Goal: Task Accomplishment & Management: Complete application form

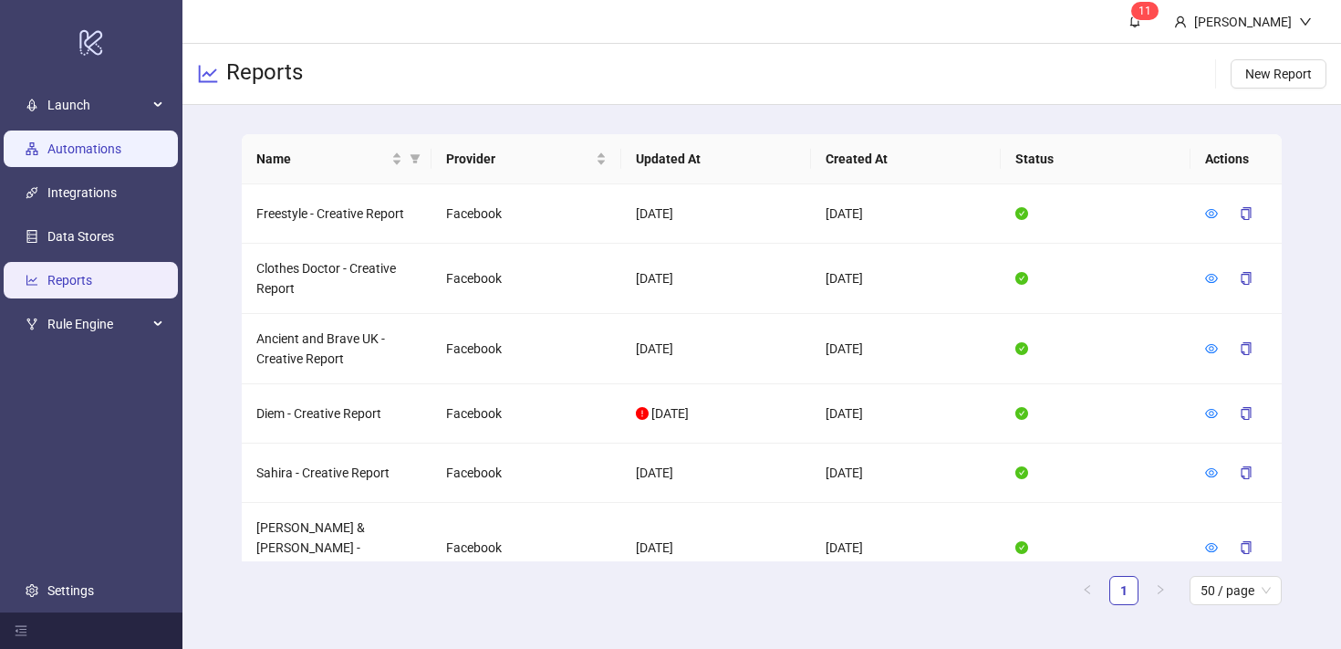
click at [113, 141] on link "Automations" at bounding box center [84, 148] width 74 height 15
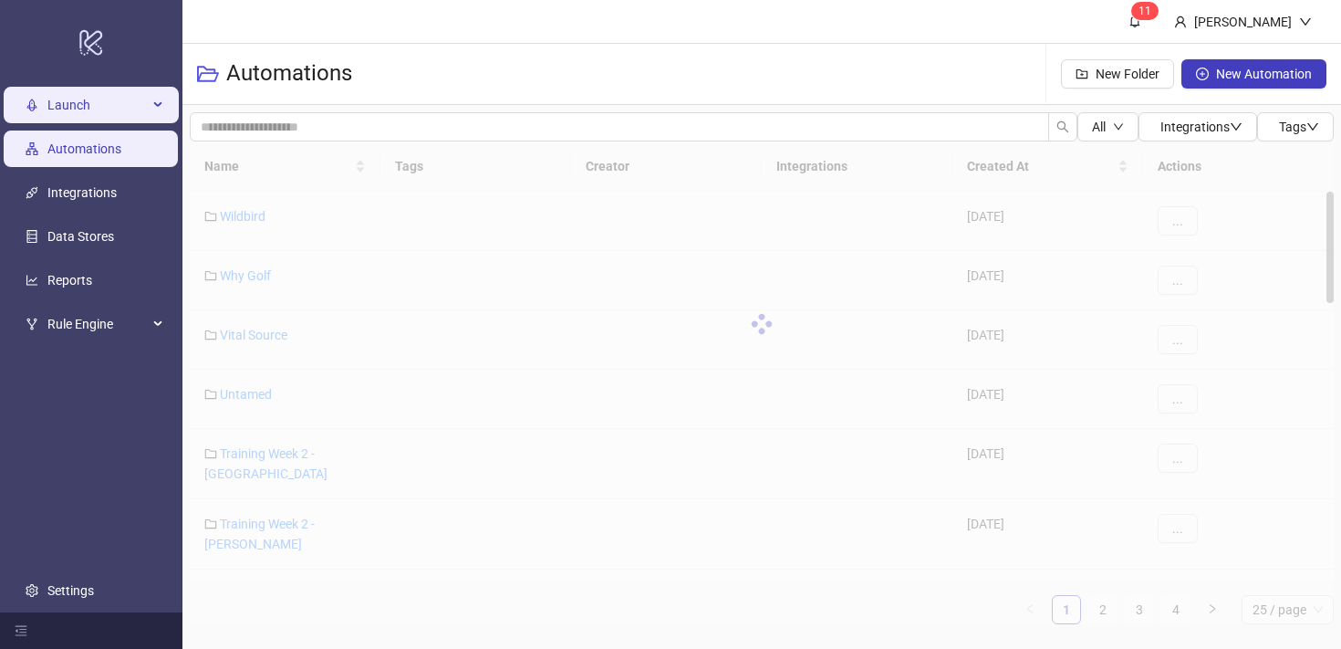
click at [142, 109] on span "Launch" at bounding box center [97, 105] width 100 height 37
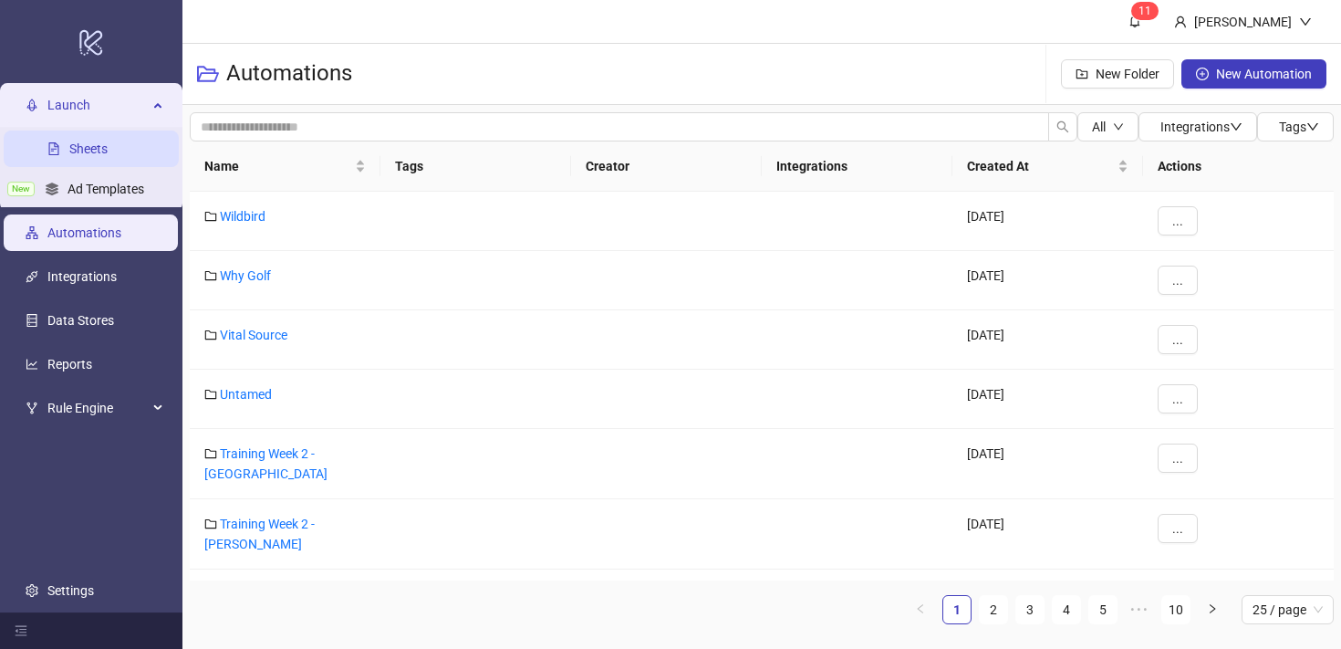
click at [108, 145] on link "Sheets" at bounding box center [88, 148] width 38 height 15
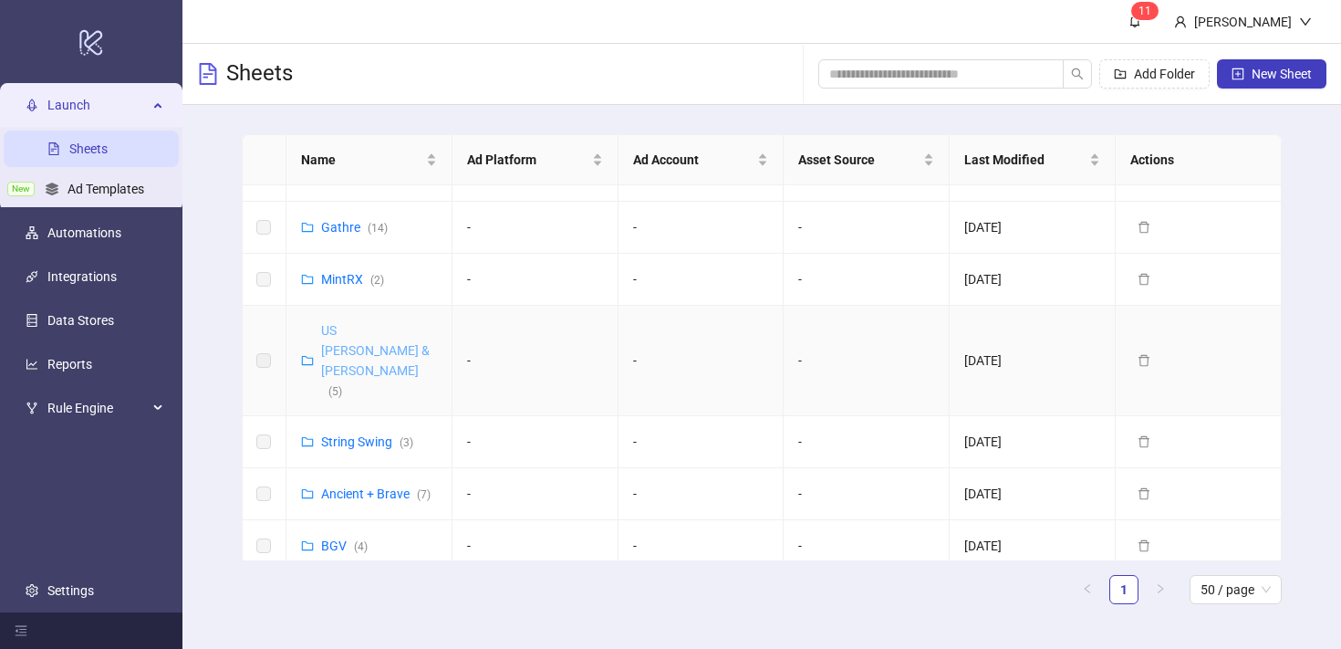
scroll to position [38, 0]
click at [361, 484] on link "Ancient + Brave ( 7 )" at bounding box center [376, 491] width 110 height 15
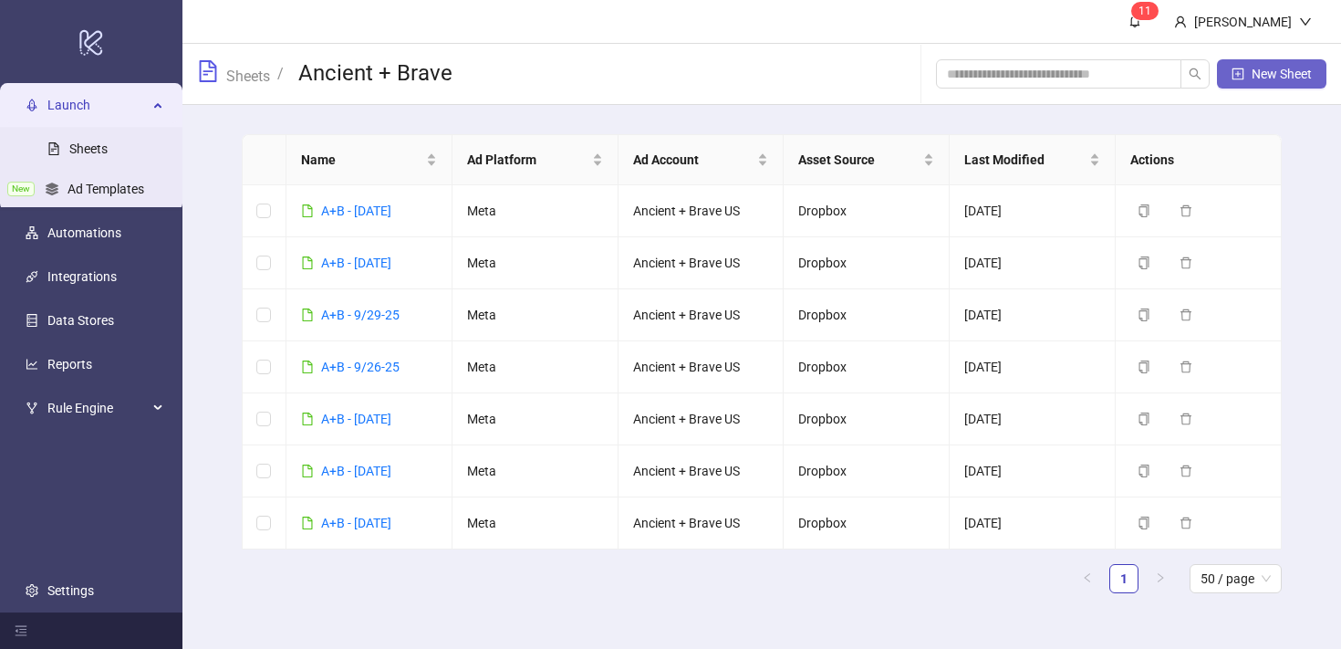
click at [1233, 71] on icon "plus-square" at bounding box center [1238, 74] width 13 height 13
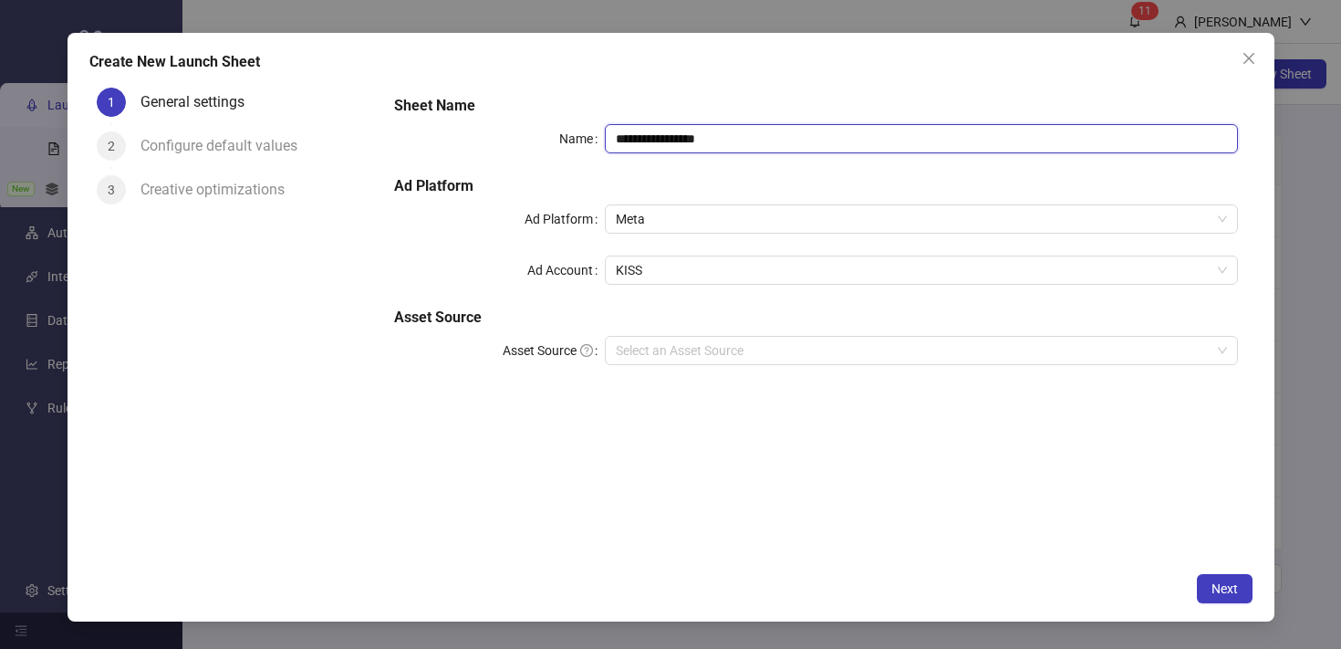
click at [644, 137] on input "**********" at bounding box center [921, 138] width 632 height 29
click at [1249, 56] on icon "close" at bounding box center [1248, 57] width 11 height 11
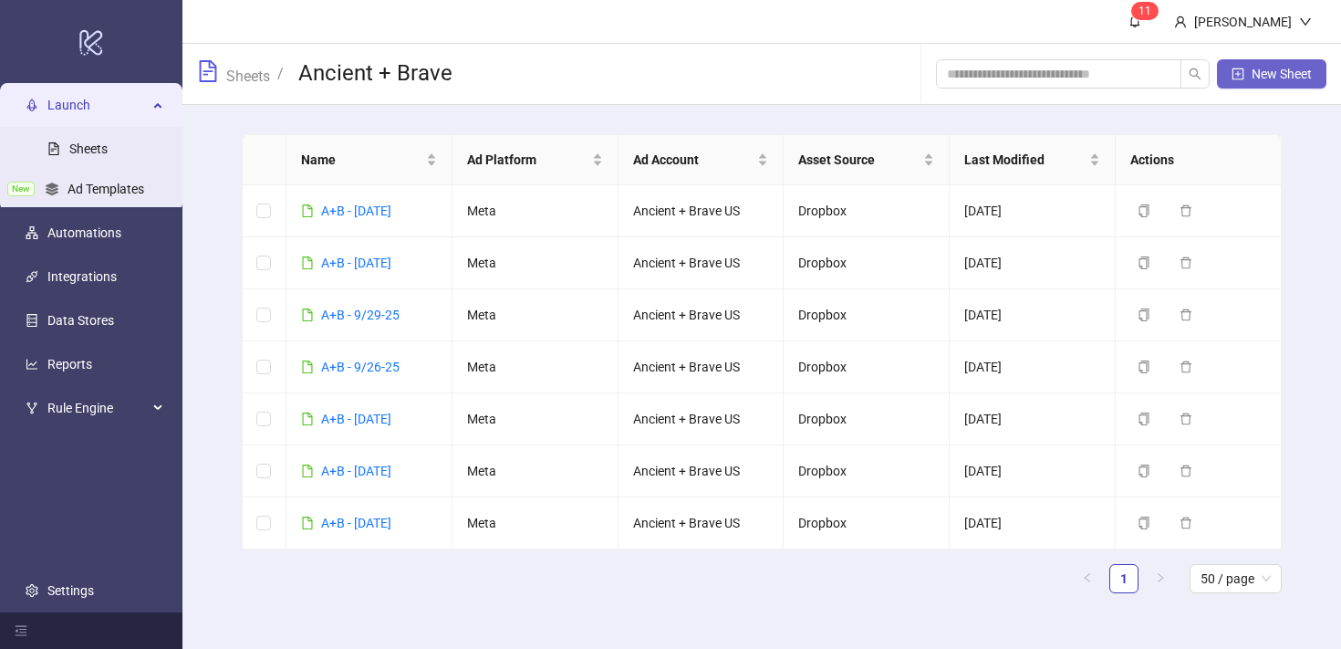
click at [1270, 68] on span "New Sheet" at bounding box center [1282, 74] width 60 height 15
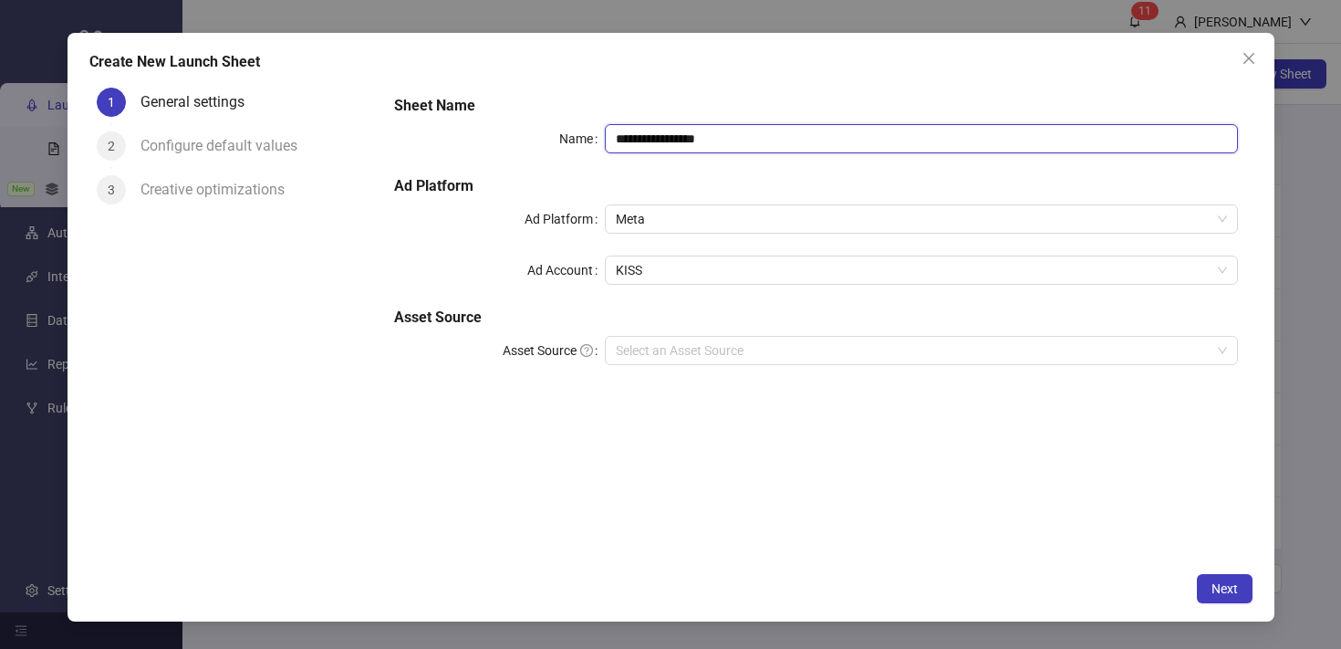
drag, startPoint x: 746, startPoint y: 130, endPoint x: 545, endPoint y: 131, distance: 200.8
click at [545, 131] on div "**********" at bounding box center [815, 138] width 843 height 29
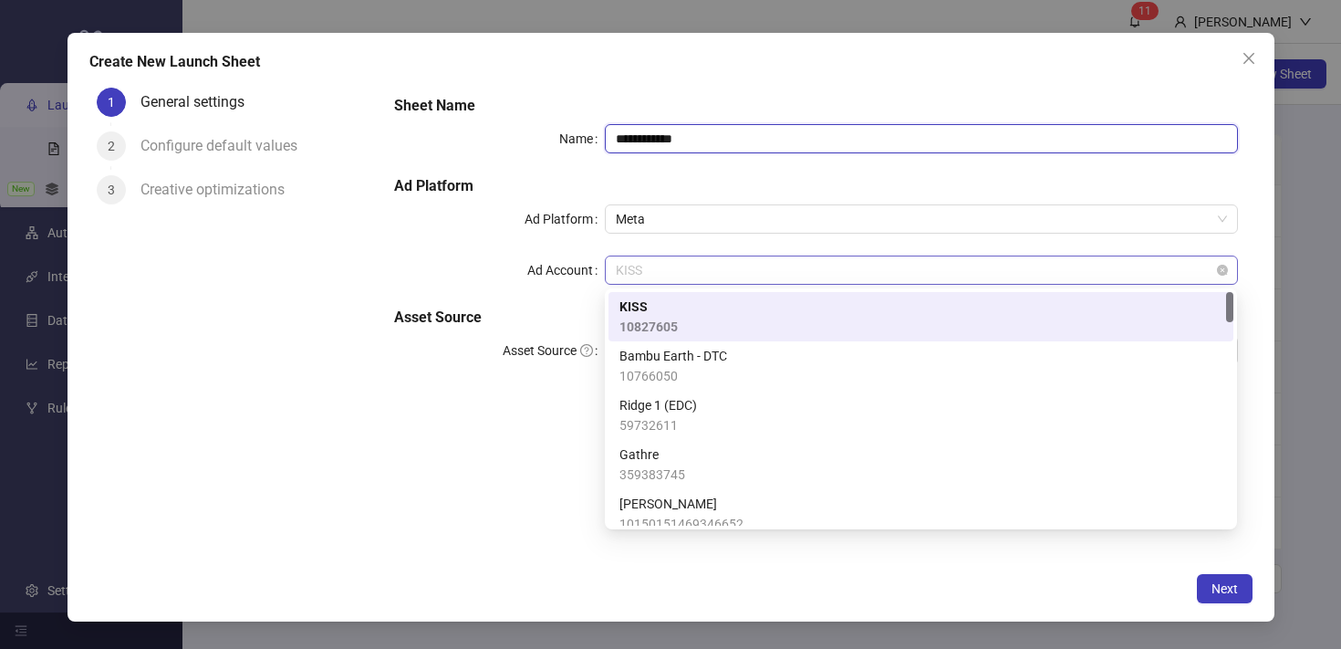
click at [677, 266] on span "KISS" at bounding box center [921, 269] width 610 height 27
type input "**********"
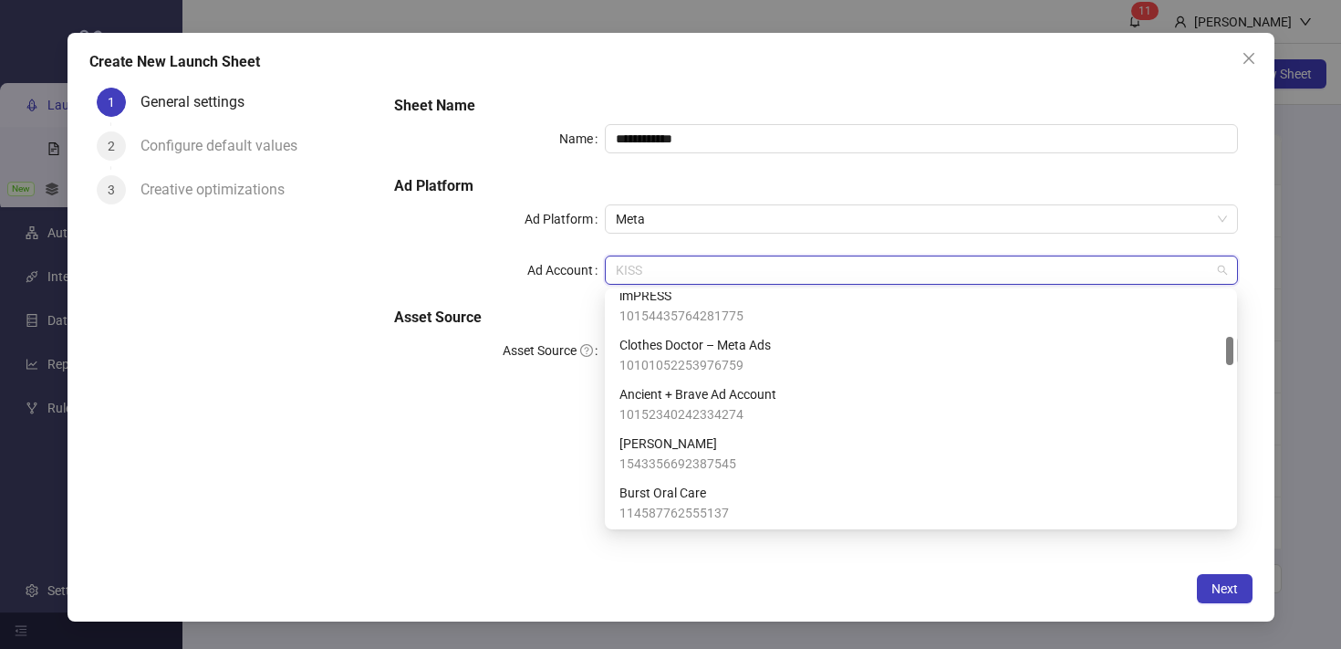
scroll to position [361, 0]
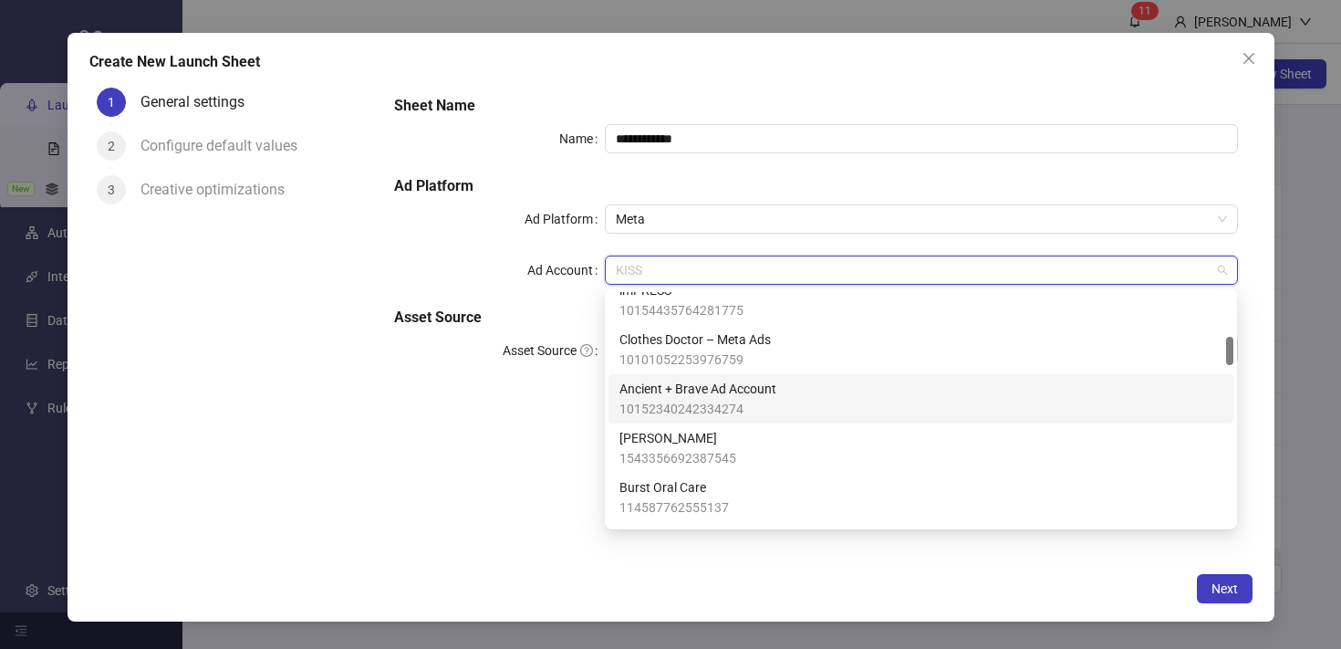
click at [727, 385] on span "Ancient + Brave Ad Account" at bounding box center [698, 389] width 157 height 20
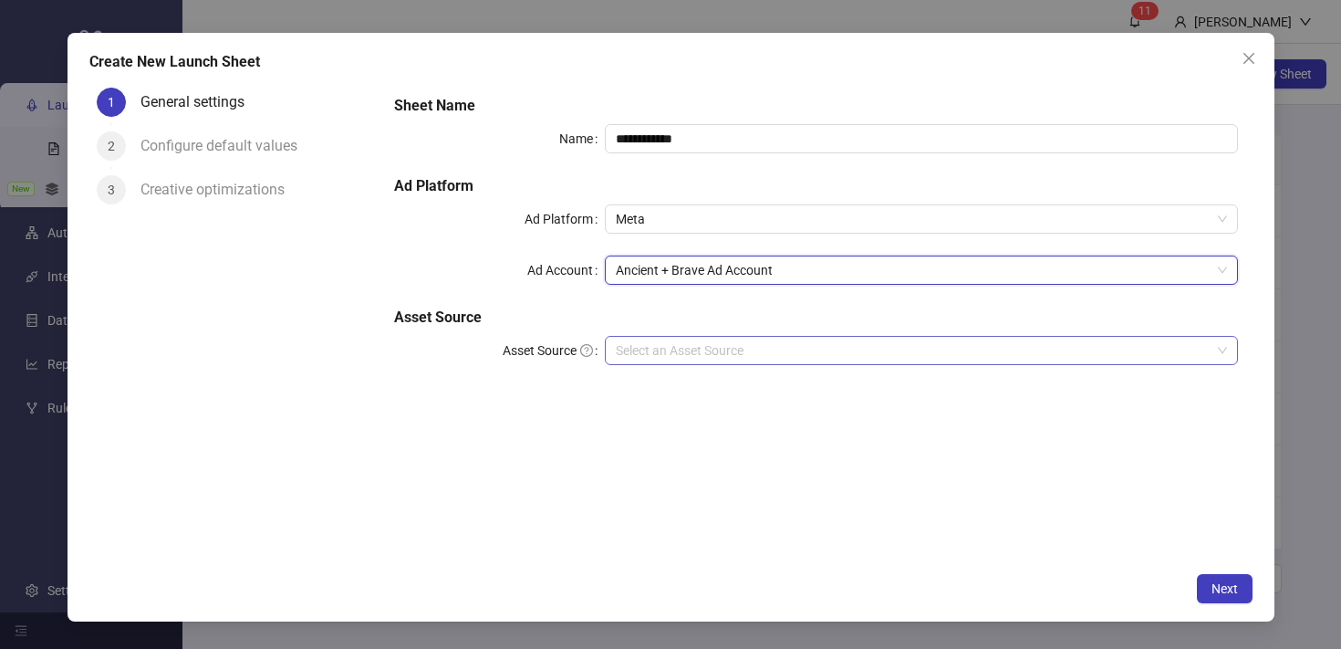
click at [749, 350] on input "Asset Source" at bounding box center [913, 350] width 594 height 27
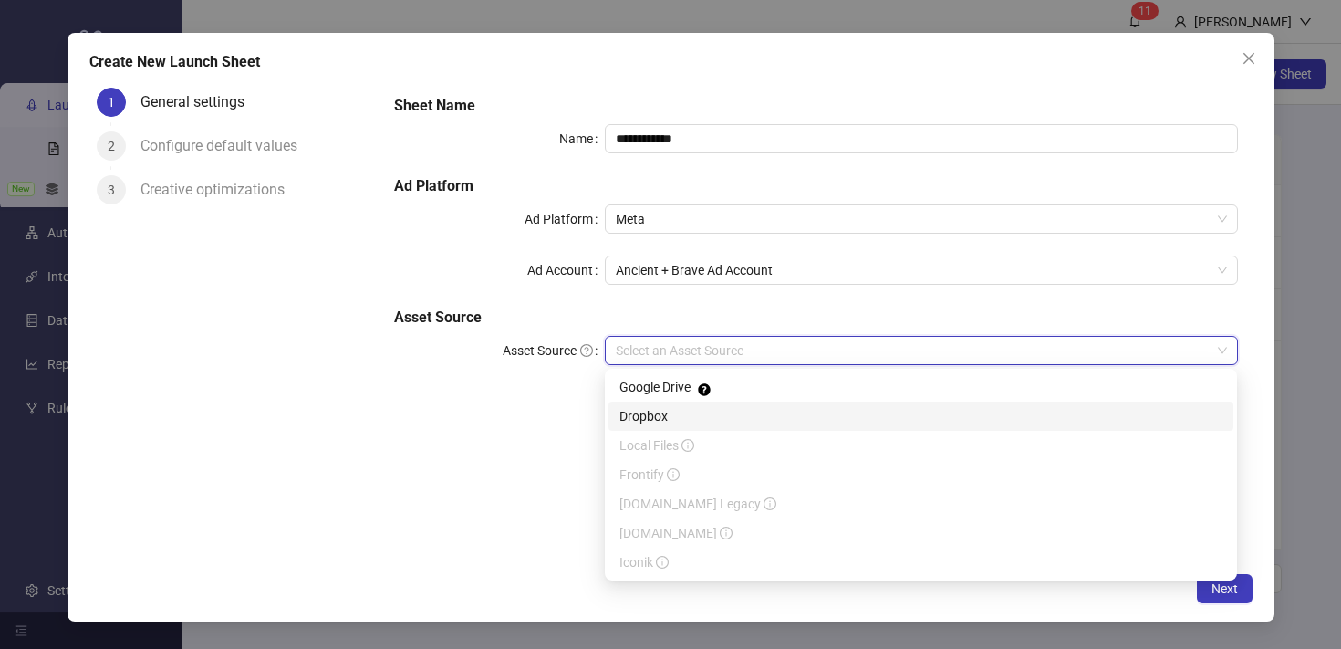
click at [681, 414] on div "Dropbox" at bounding box center [921, 416] width 603 height 20
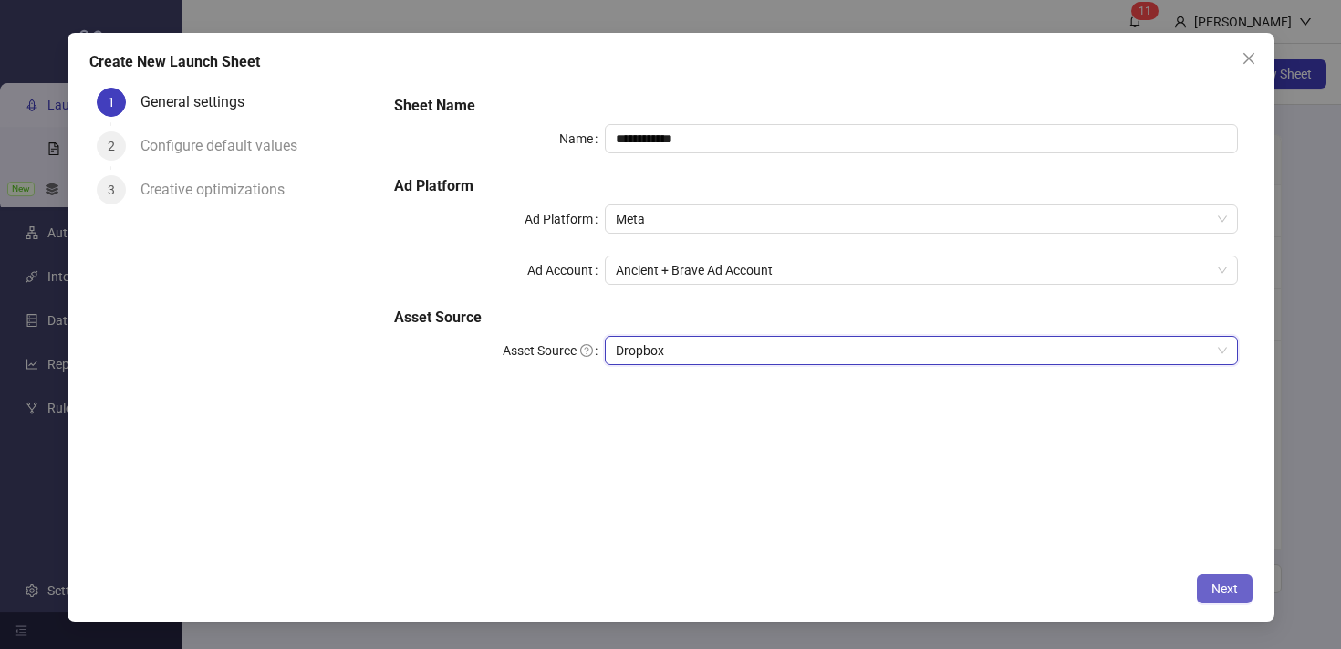
click at [1220, 586] on span "Next" at bounding box center [1225, 588] width 26 height 15
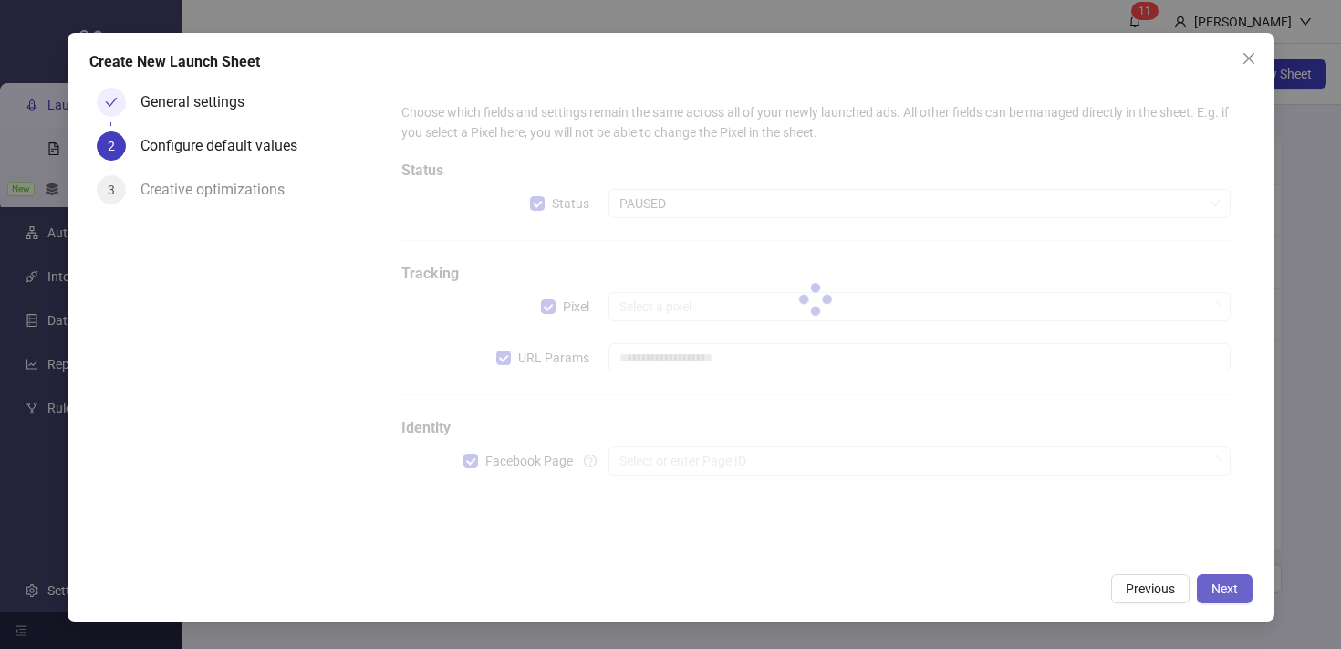
type input "**********"
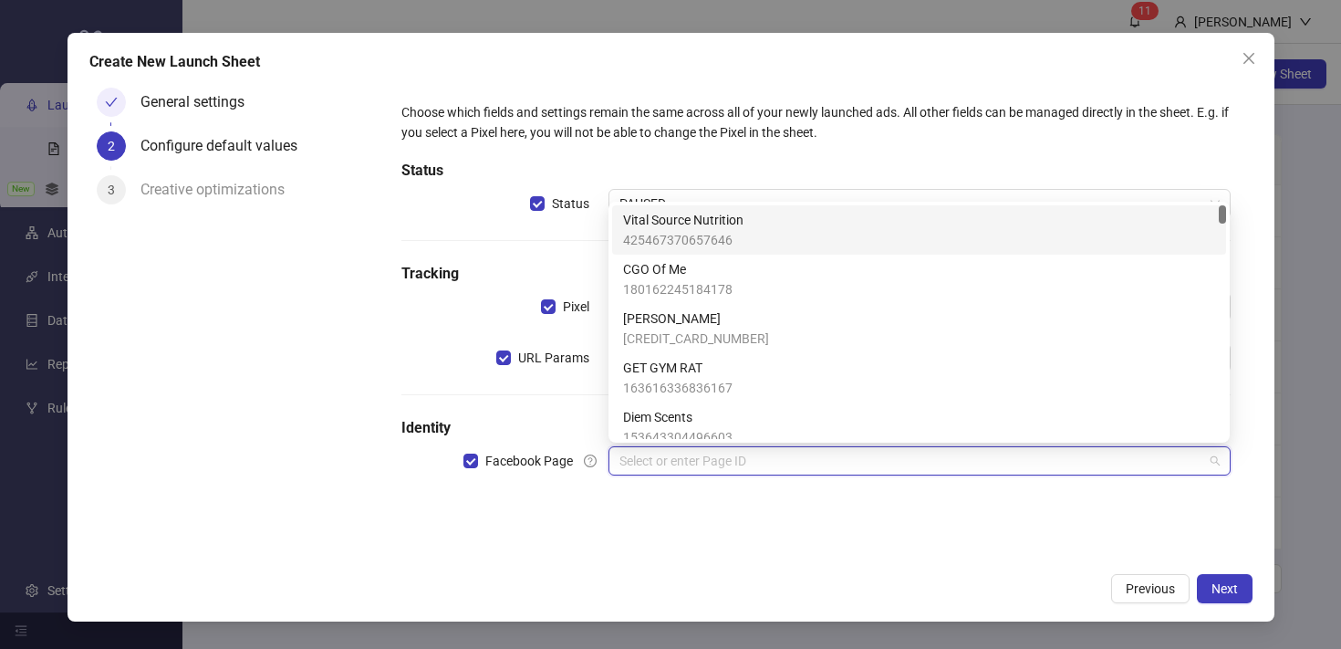
click at [655, 463] on input "search" at bounding box center [911, 460] width 583 height 27
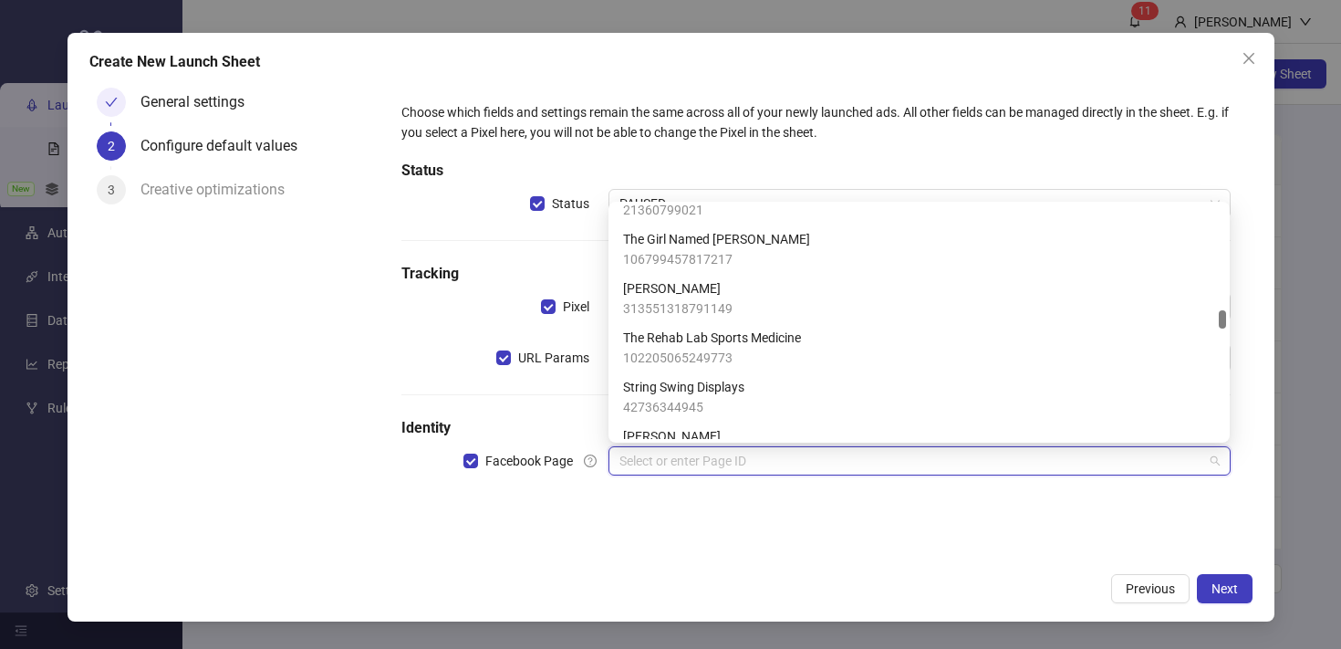
scroll to position [2716, 0]
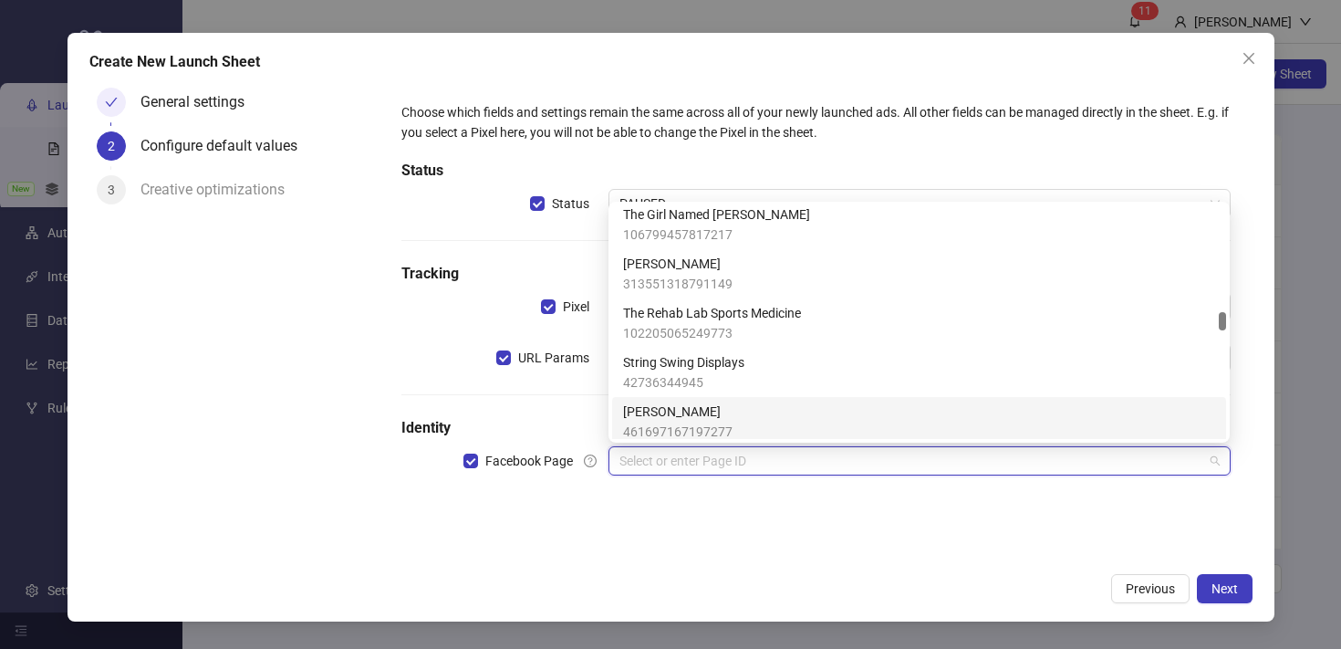
click at [912, 593] on div "Previous Next" at bounding box center [670, 588] width 1163 height 29
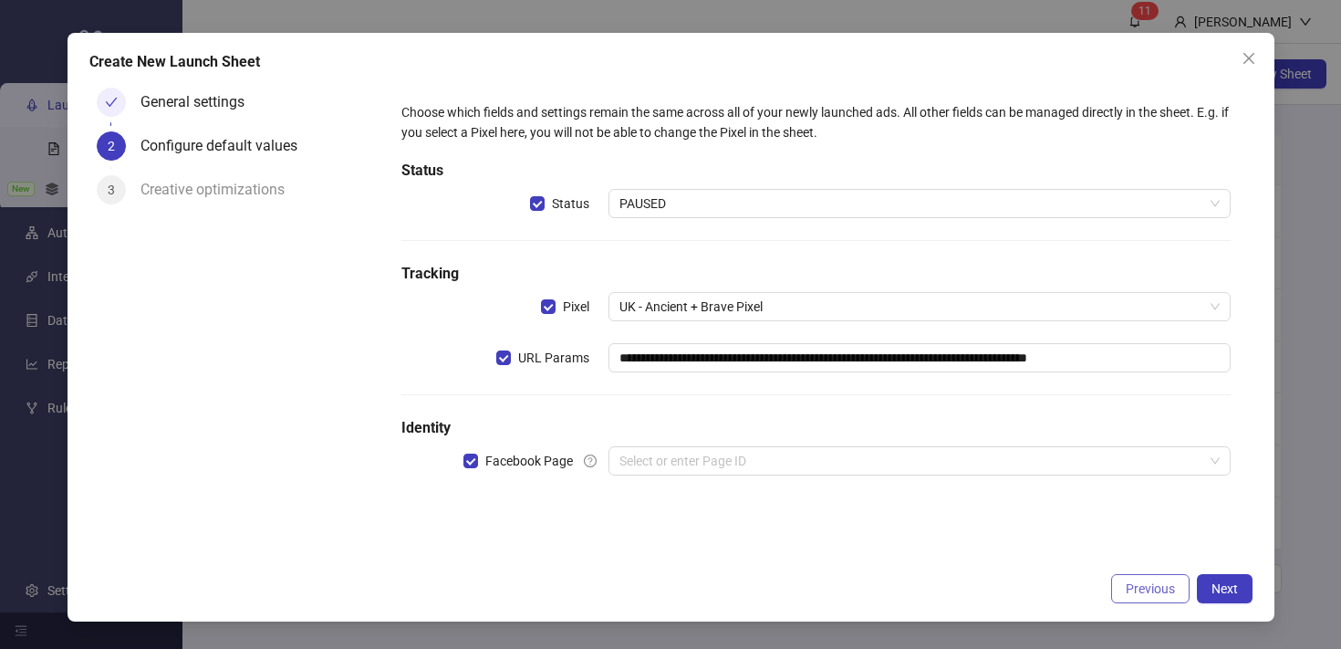
click at [1132, 593] on span "Previous" at bounding box center [1150, 588] width 49 height 15
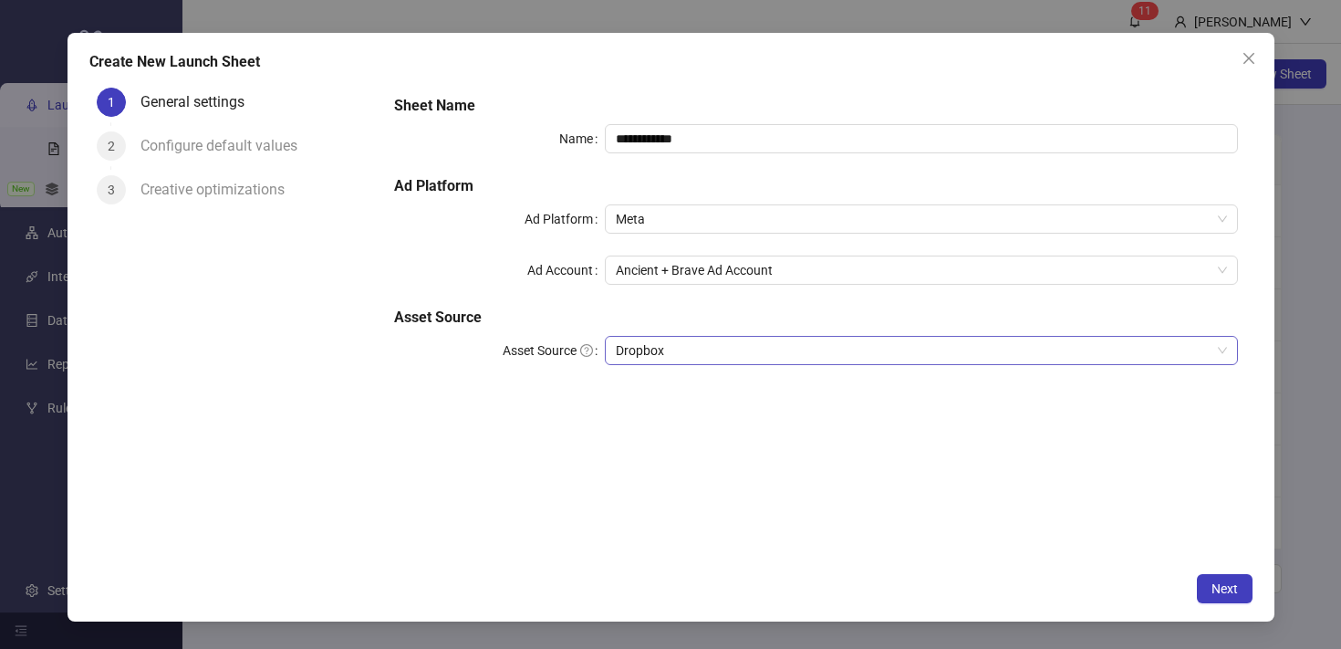
click at [688, 347] on span "Dropbox" at bounding box center [921, 350] width 610 height 27
click at [466, 494] on div "**********" at bounding box center [816, 322] width 872 height 484
click at [1222, 589] on span "Next" at bounding box center [1225, 588] width 26 height 15
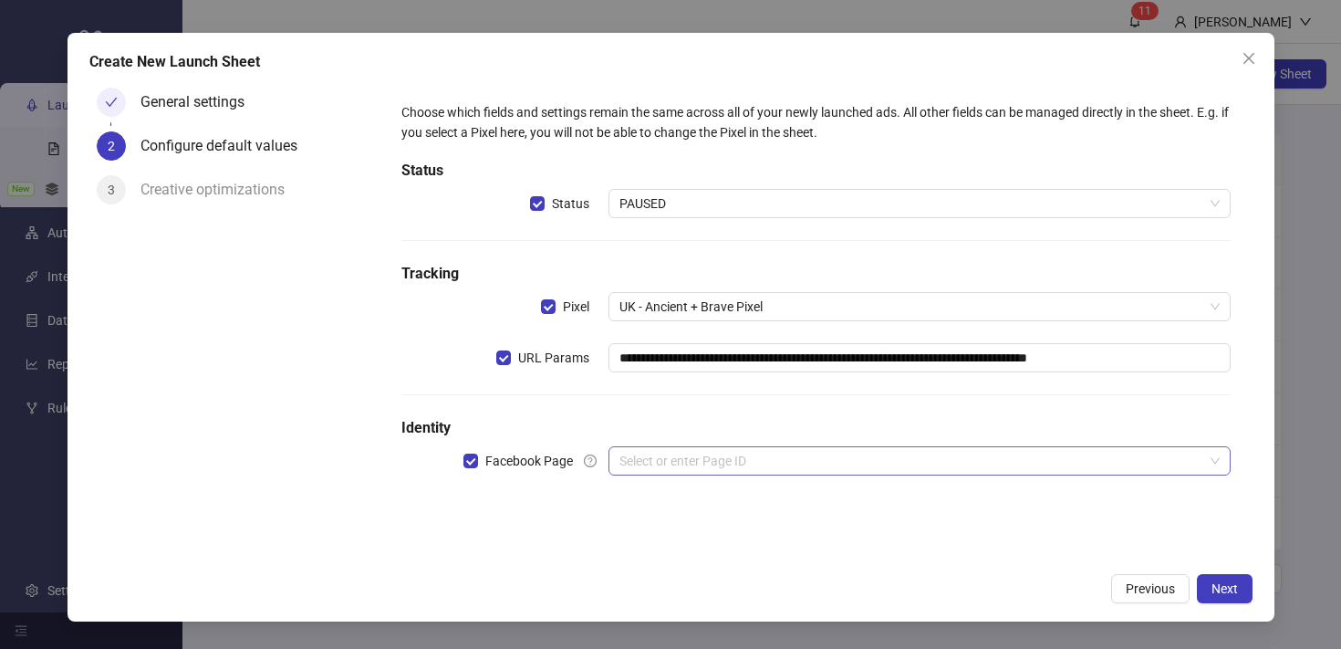
click at [696, 461] on input "search" at bounding box center [911, 460] width 583 height 27
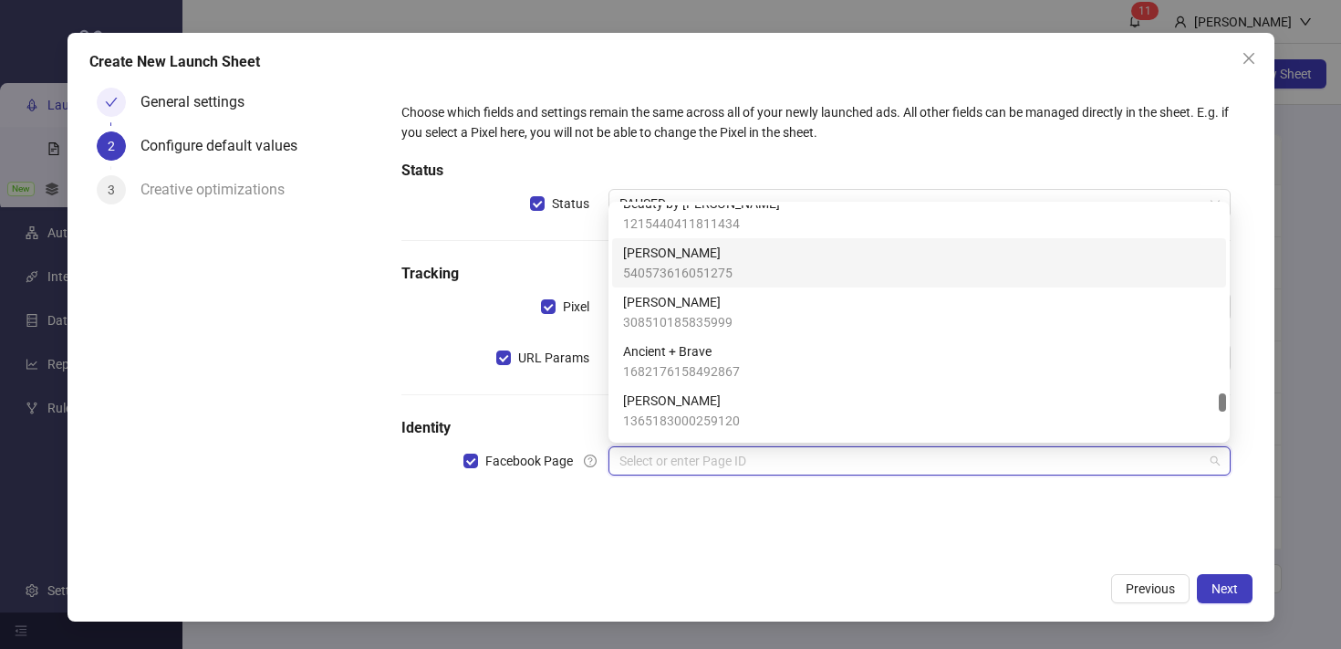
scroll to position [5931, 0]
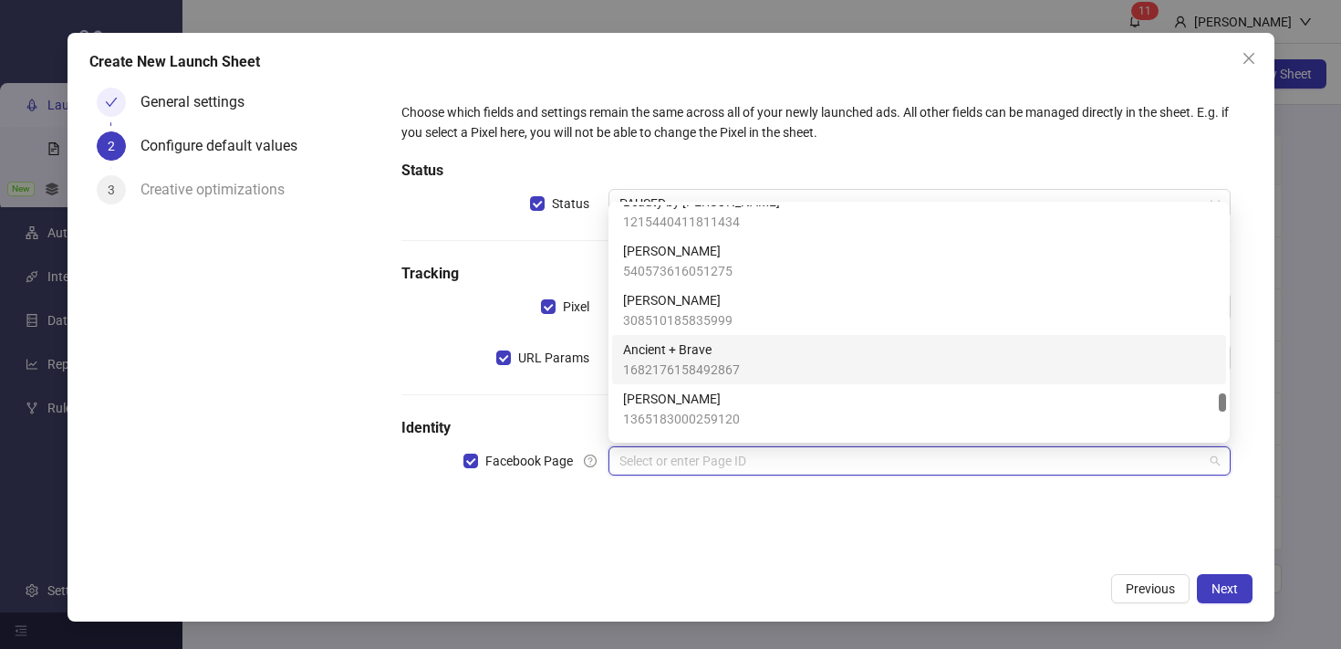
click at [755, 350] on div "Ancient + Brave 1682176158492867" at bounding box center [919, 359] width 592 height 40
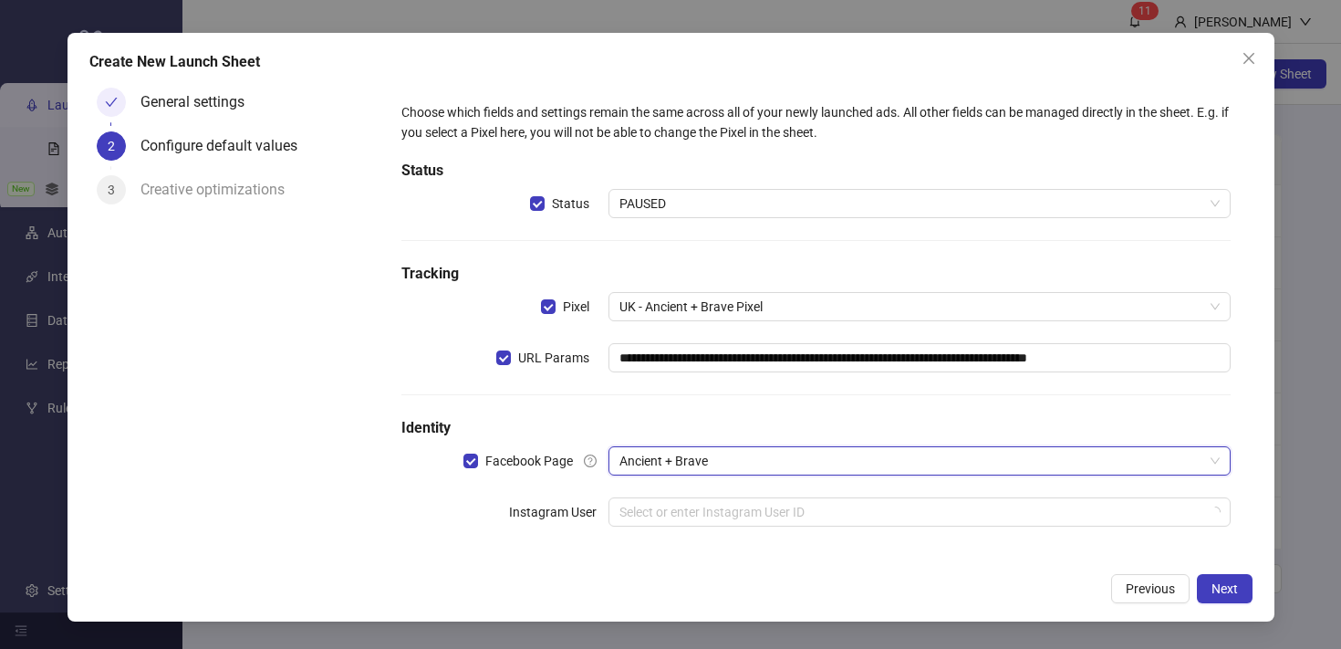
scroll to position [6, 0]
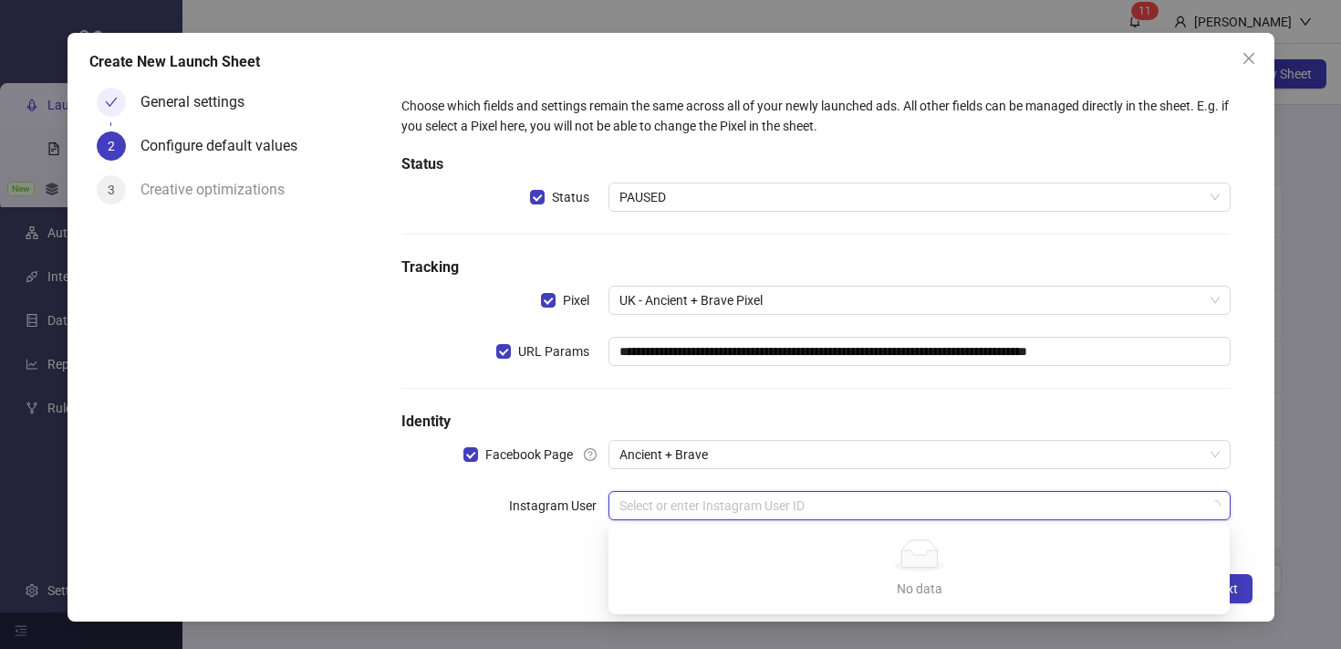
click at [722, 510] on input "search" at bounding box center [911, 505] width 583 height 27
click at [463, 537] on div "**********" at bounding box center [815, 319] width 843 height 461
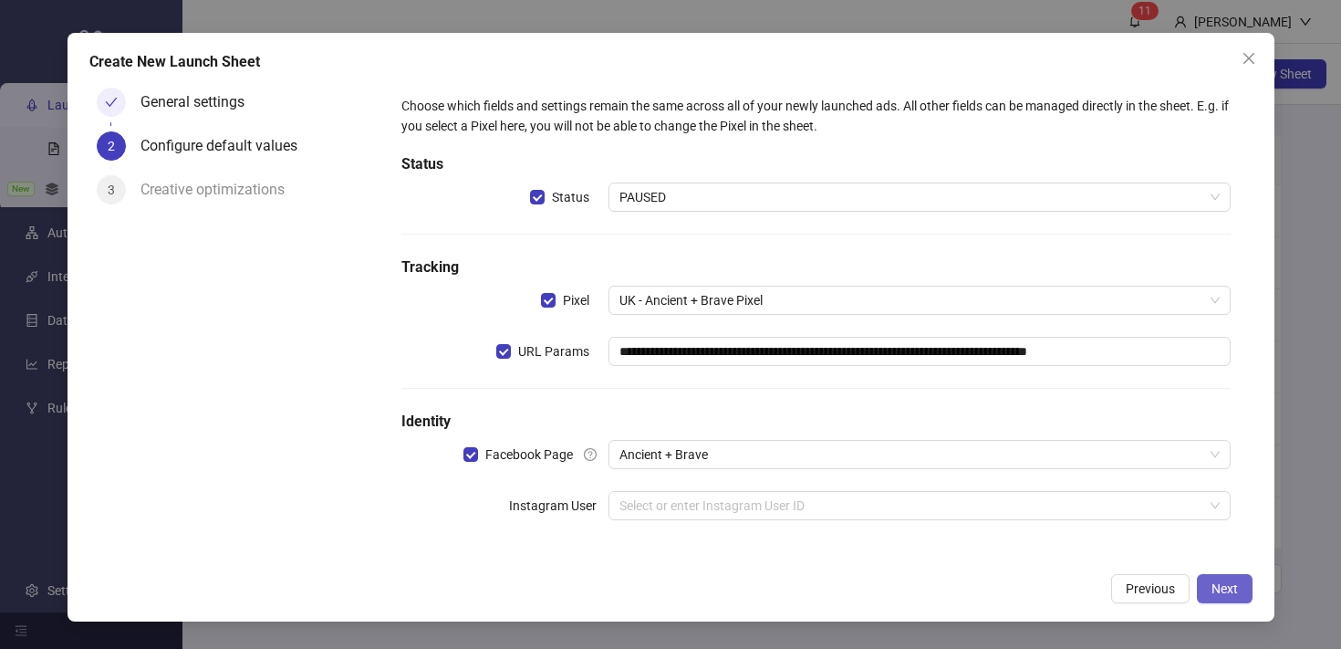
click at [1229, 594] on span "Next" at bounding box center [1225, 588] width 26 height 15
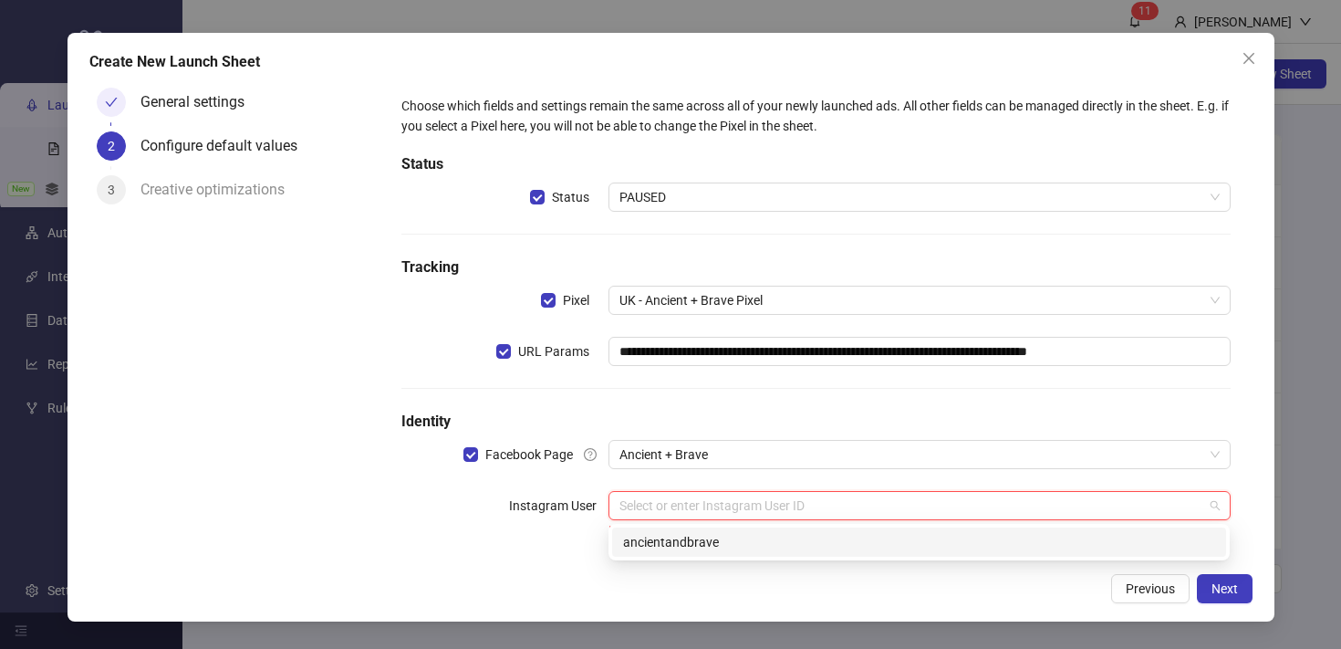
click at [841, 504] on input "search" at bounding box center [911, 505] width 583 height 27
click at [814, 540] on div "ancientandbrave" at bounding box center [919, 542] width 592 height 20
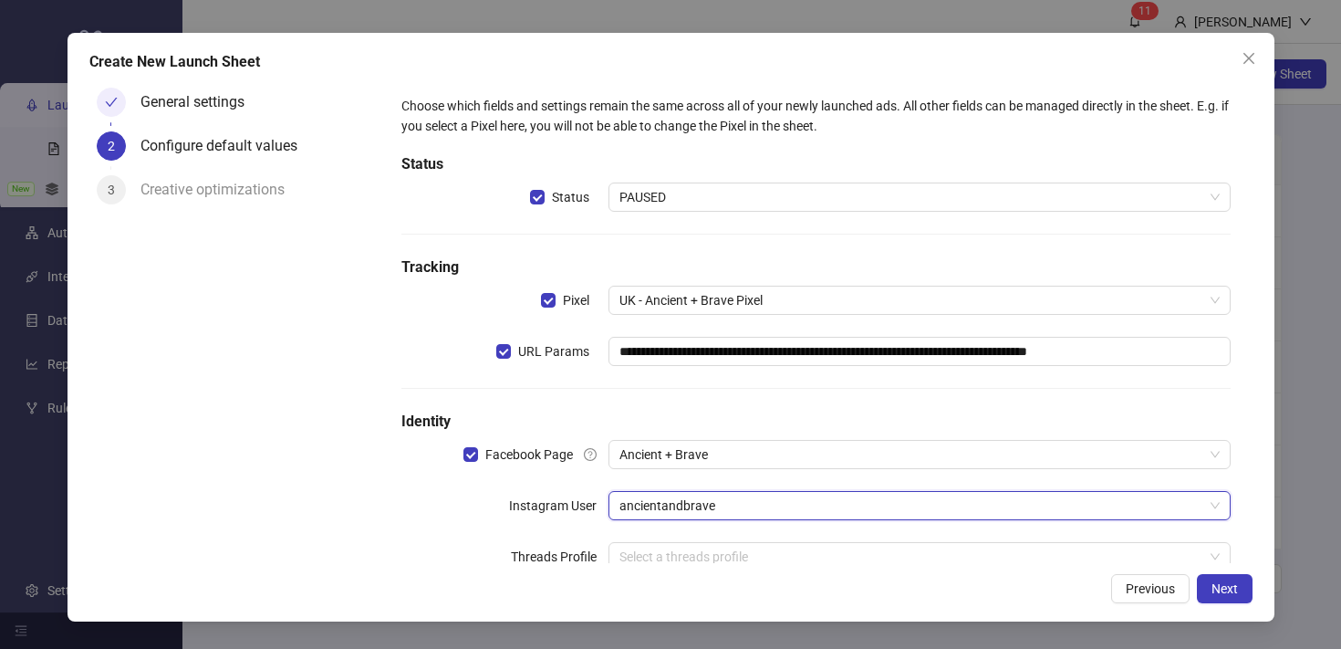
scroll to position [57, 0]
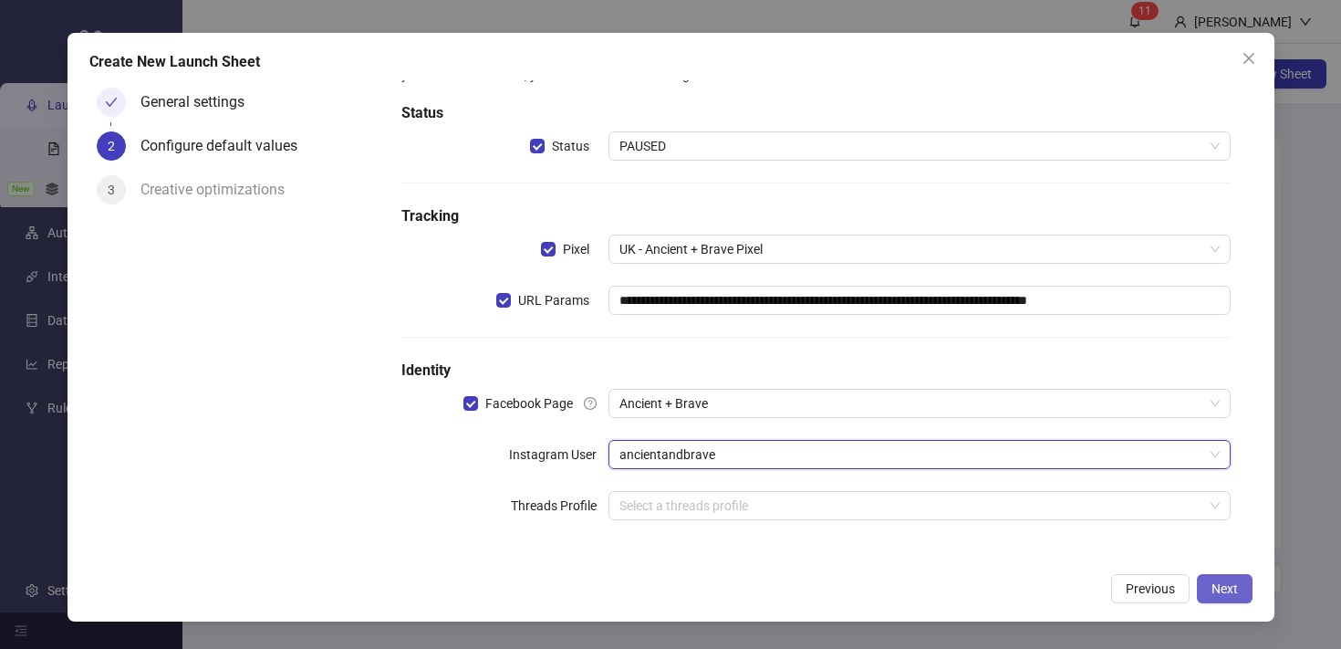
click at [1212, 585] on span "Next" at bounding box center [1225, 588] width 26 height 15
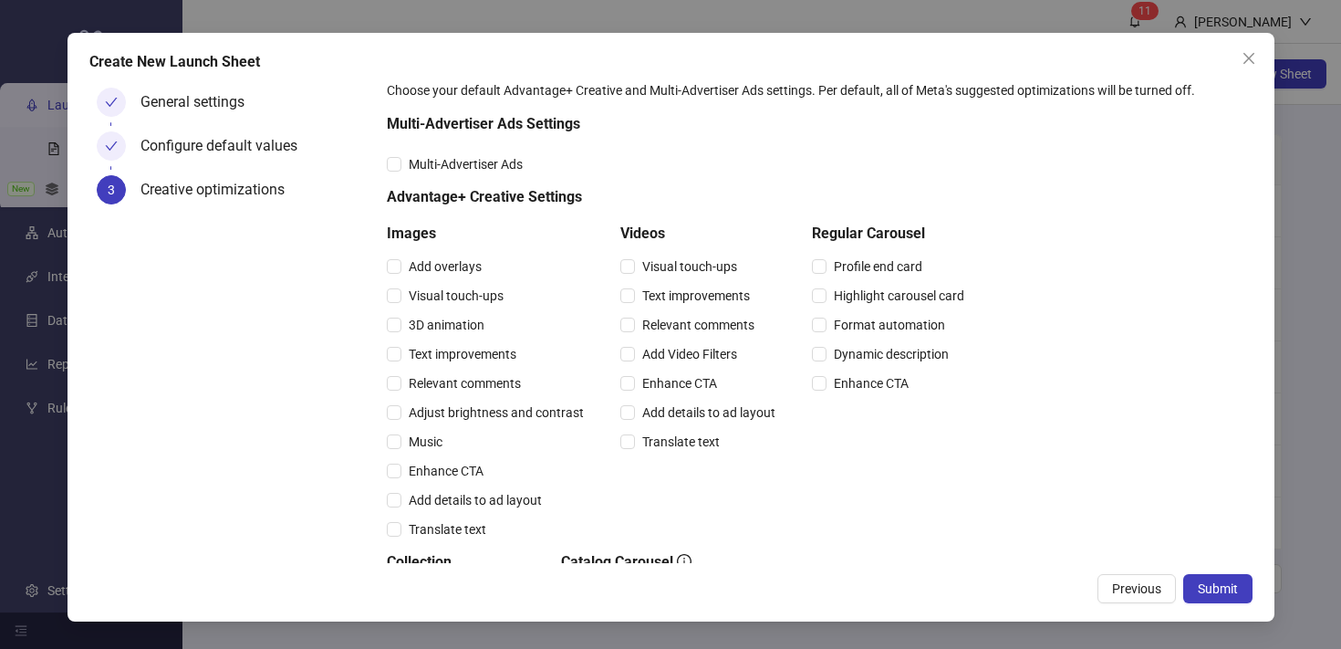
scroll to position [0, 0]
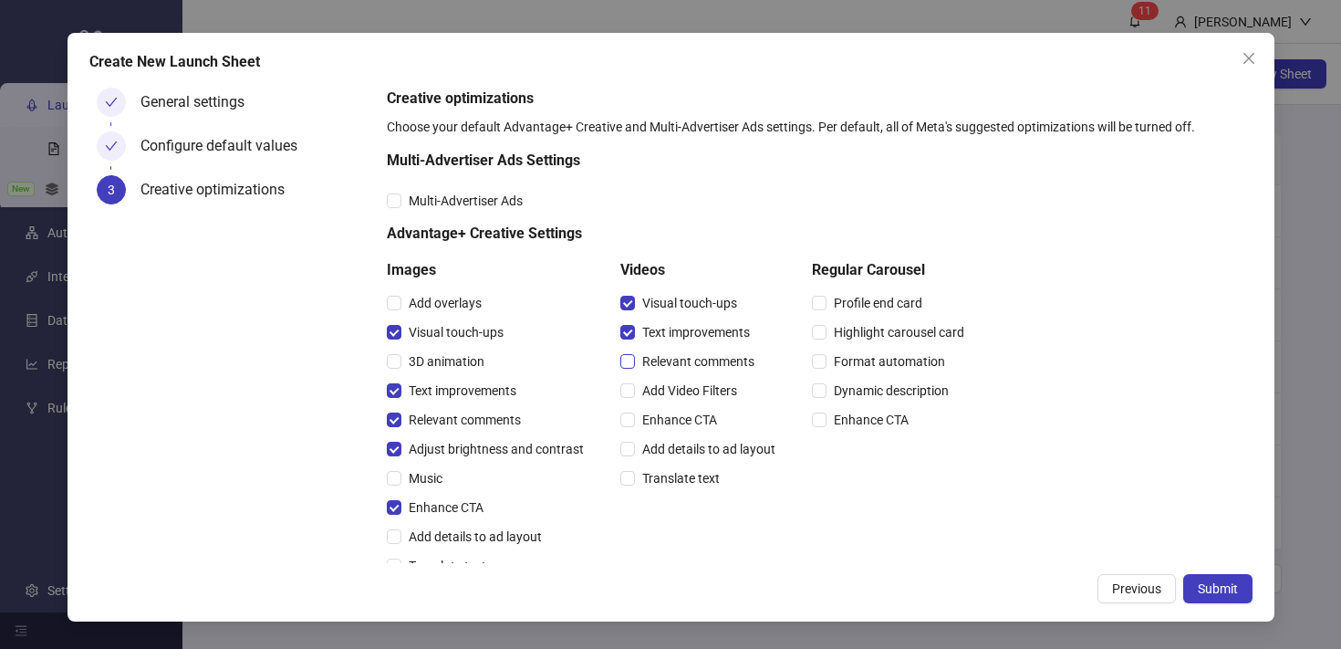
click at [630, 352] on label "Relevant comments" at bounding box center [691, 361] width 141 height 20
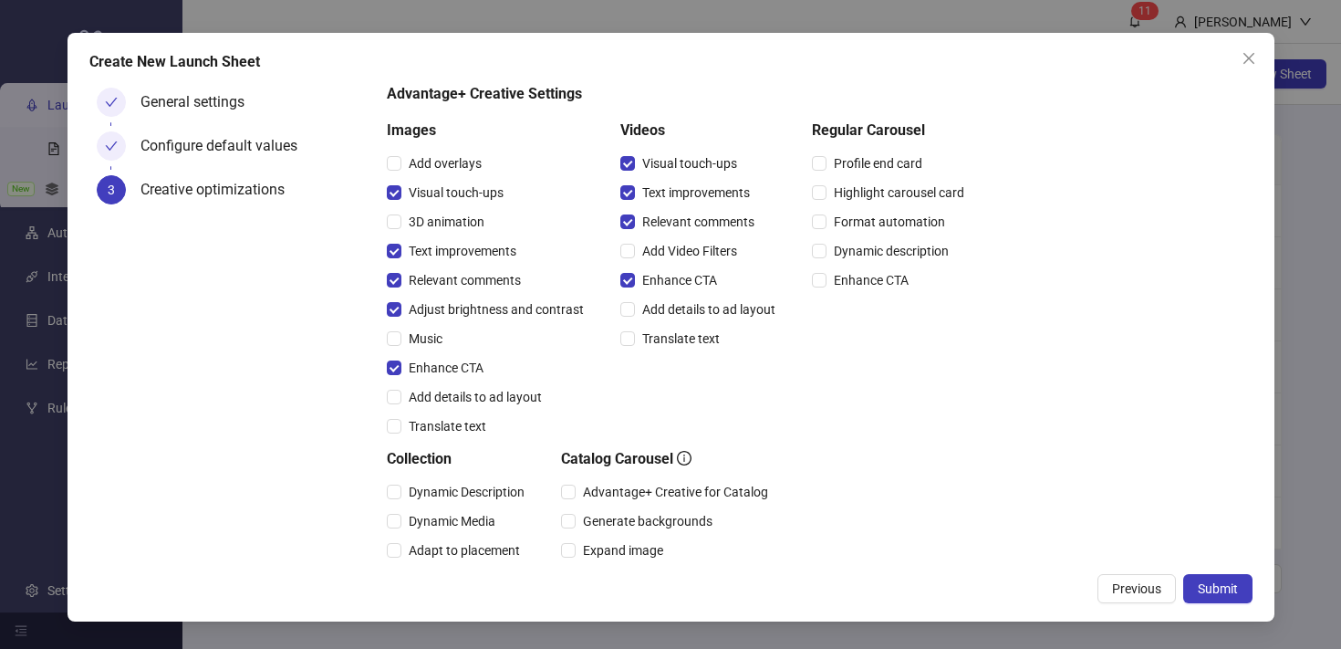
scroll to position [141, 0]
click at [1208, 588] on span "Submit" at bounding box center [1218, 588] width 40 height 15
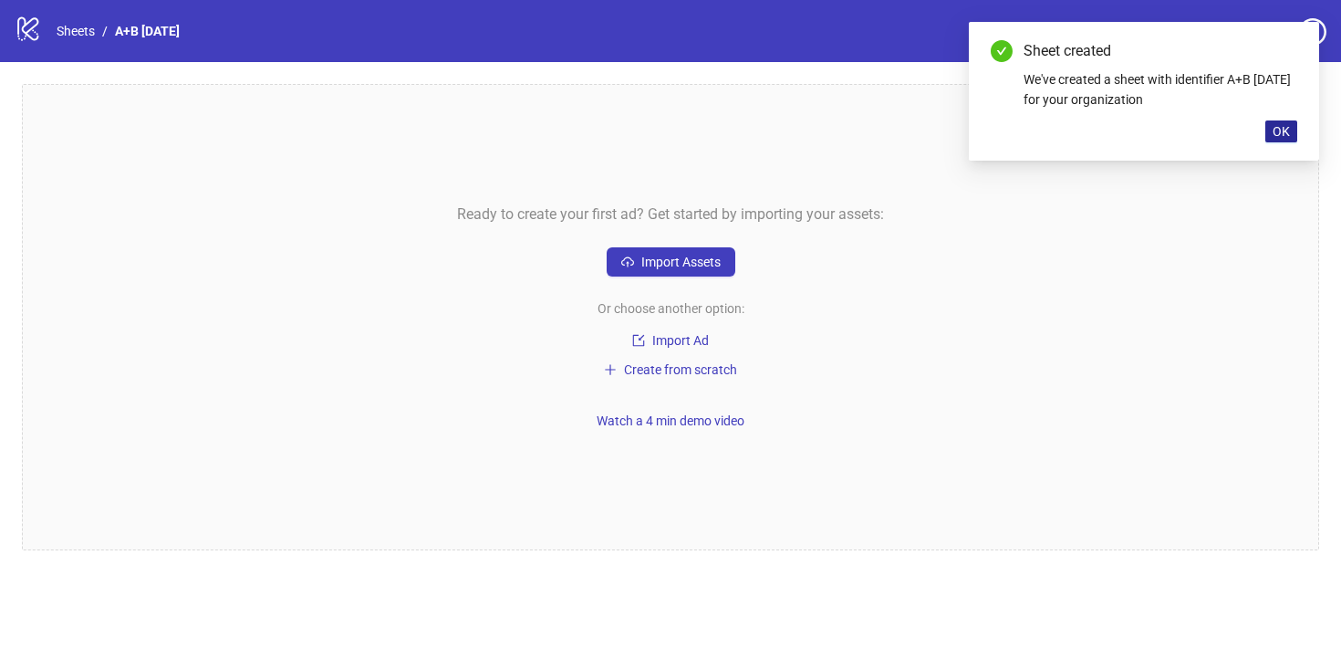
click at [1290, 134] on button "OK" at bounding box center [1282, 131] width 32 height 22
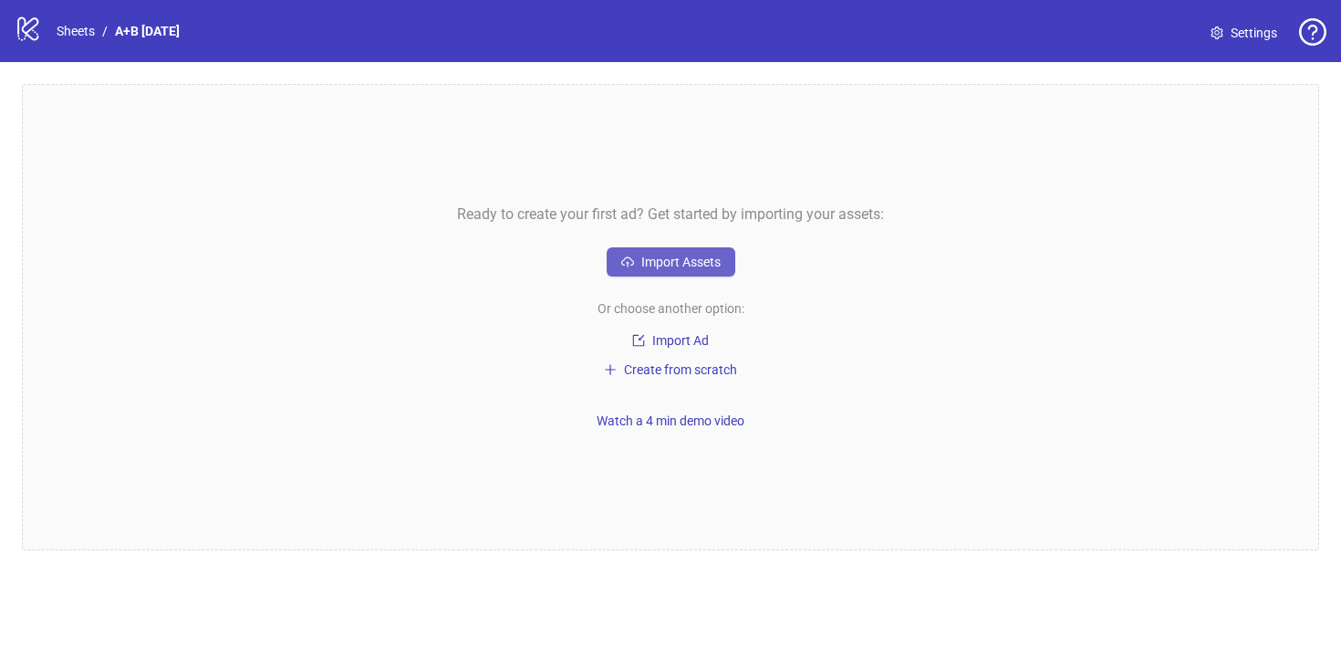
click at [652, 260] on span "Import Assets" at bounding box center [681, 262] width 79 height 15
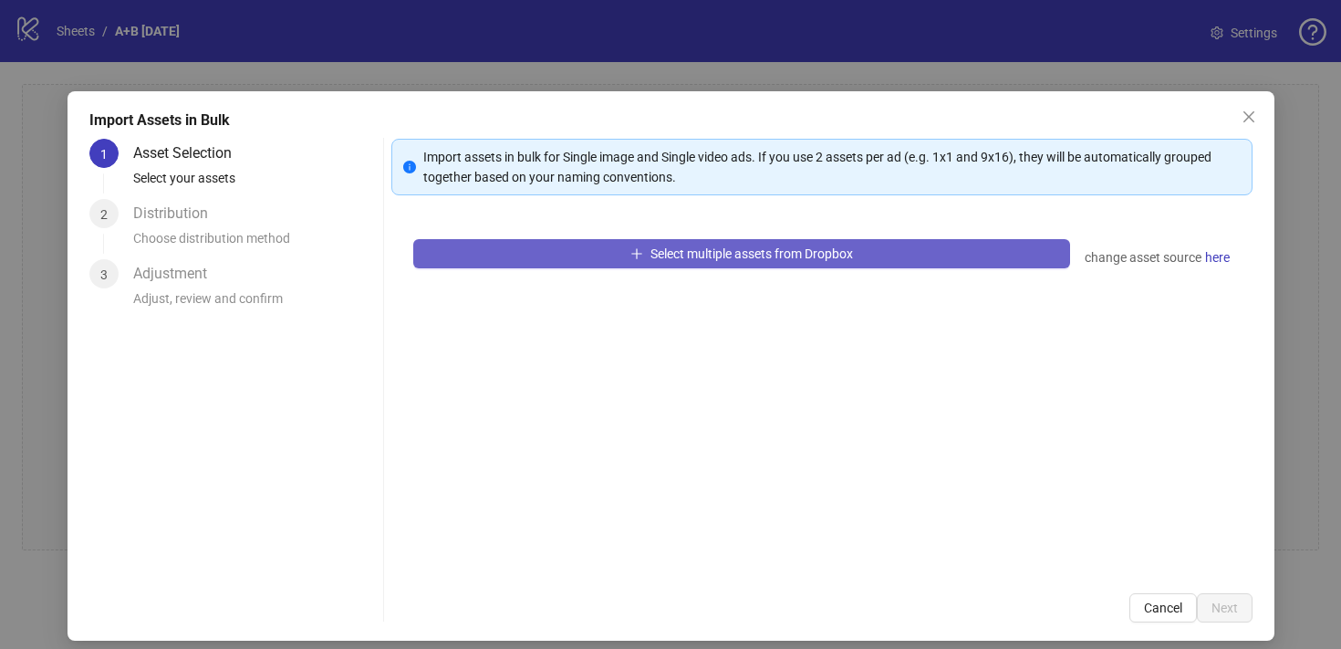
click at [639, 256] on icon "plus" at bounding box center [637, 253] width 13 height 13
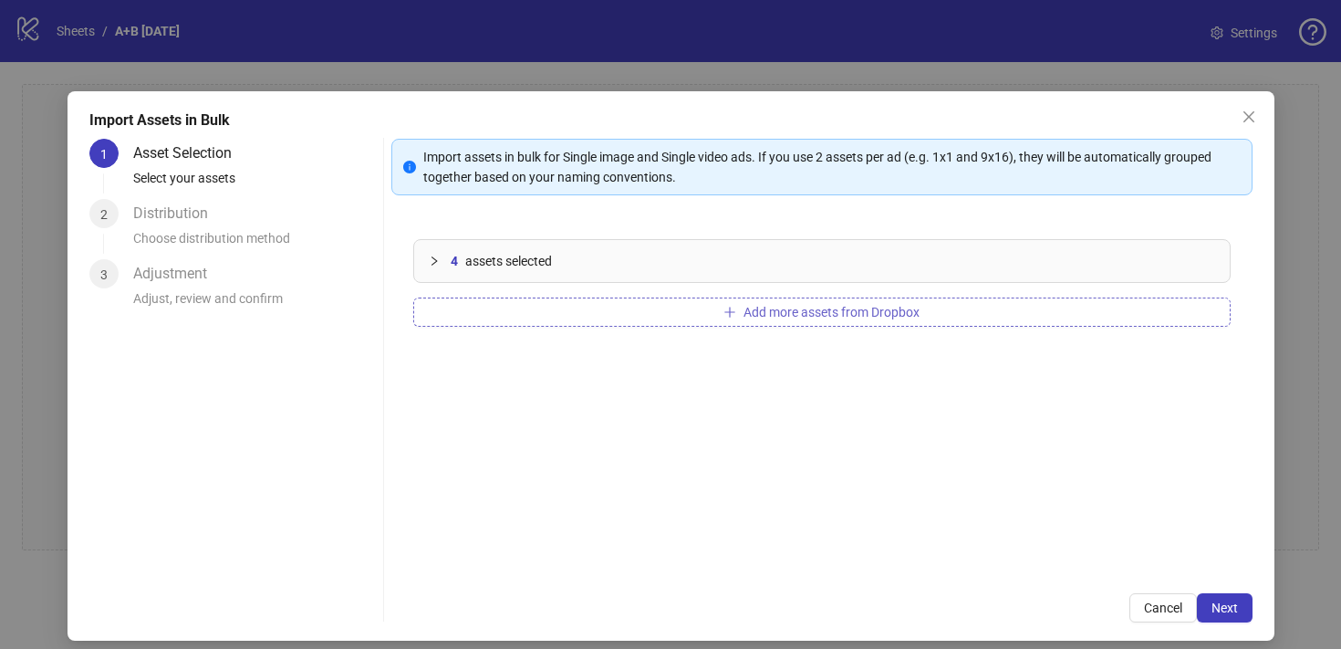
click at [785, 308] on span "Add more assets from Dropbox" at bounding box center [832, 312] width 176 height 15
click at [797, 312] on span "Add more assets from Dropbox" at bounding box center [832, 312] width 176 height 15
click at [742, 311] on button "Add more assets from Dropbox" at bounding box center [822, 311] width 818 height 29
click at [751, 305] on span "Add more assets from Dropbox" at bounding box center [832, 312] width 176 height 15
